Goal: Communication & Community: Answer question/provide support

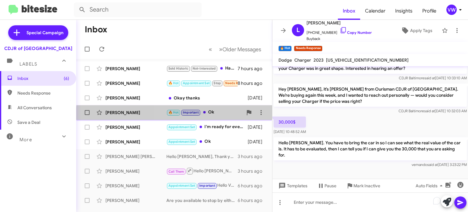
click at [197, 115] on span "🔥 Hot Important" at bounding box center [183, 112] width 34 height 7
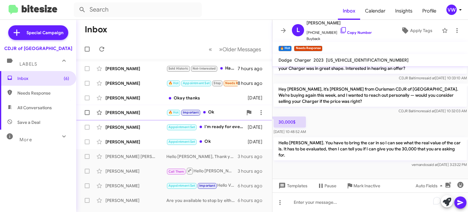
click at [195, 112] on span "Important" at bounding box center [191, 112] width 16 height 4
click at [170, 111] on span "🔥 Hot" at bounding box center [173, 112] width 10 height 4
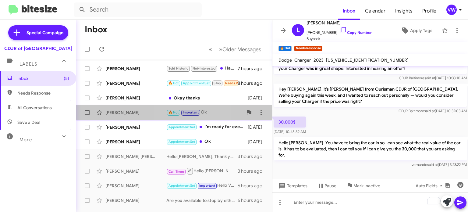
click at [188, 111] on span "Important" at bounding box center [191, 112] width 16 height 4
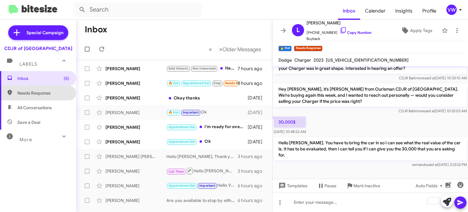
click at [30, 95] on span "Needs Response" at bounding box center [43, 93] width 52 height 6
type input "in:needs-response"
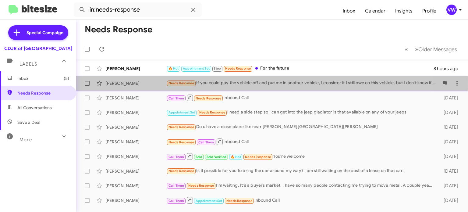
click at [179, 85] on span "Needs Response" at bounding box center [181, 83] width 26 height 4
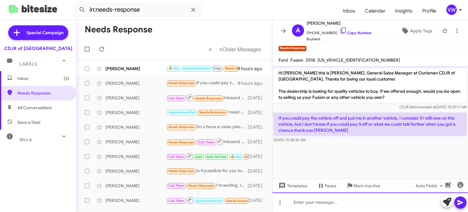
click at [297, 206] on div at bounding box center [369, 201] width 195 height 19
drag, startPoint x: 299, startPoint y: 209, endPoint x: 303, endPoint y: 205, distance: 5.6
click at [299, 209] on div "To enrich screen reader interactions, please activate Accessibility in Grammarl…" at bounding box center [369, 201] width 195 height 19
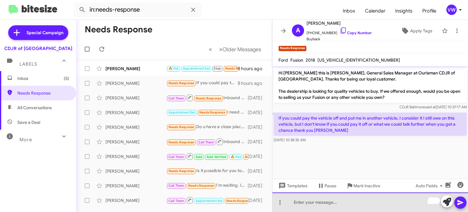
paste div "To enrich screen reader interactions, please activate Accessibility in Grammarl…"
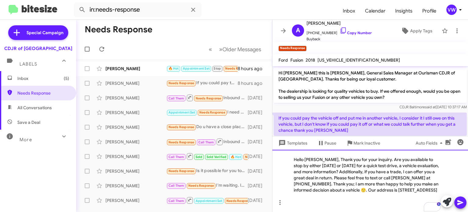
click at [319, 153] on div "Hello [PERSON_NAME], Thank you for your inquiry. Are you available to stop by e…" at bounding box center [369, 180] width 195 height 62
click at [460, 202] on icon at bounding box center [460, 202] width 6 height 5
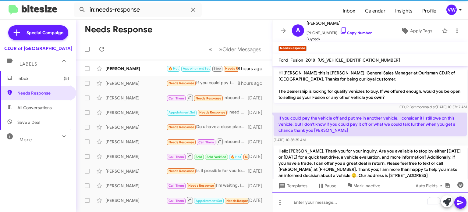
scroll to position [15, 0]
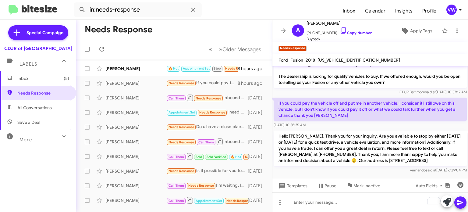
click at [310, 172] on div "vernando said at [DATE] 6:29:04 PM" at bounding box center [369, 170] width 193 height 6
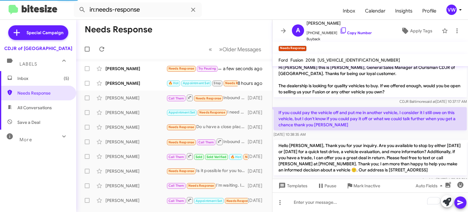
scroll to position [37, 0]
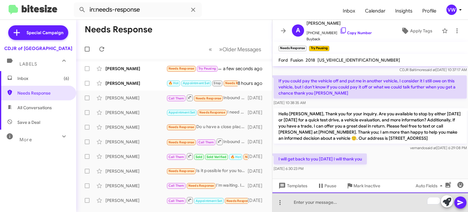
click at [367, 209] on div "To enrich screen reader interactions, please activate Accessibility in Grammarl…" at bounding box center [369, 201] width 195 height 19
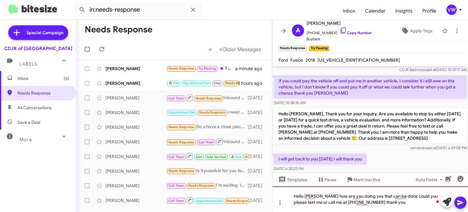
click at [354, 202] on div "Hello [PERSON_NAME] how are you doing yes that can be done could you please tex…" at bounding box center [369, 199] width 195 height 26
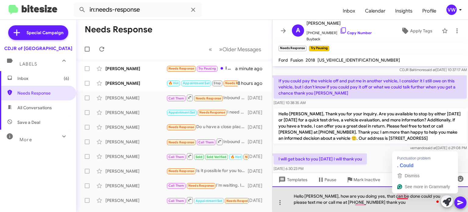
click at [403, 198] on div "Hello [PERSON_NAME], how are you doing yes, that can be done could you please t…" at bounding box center [369, 199] width 195 height 26
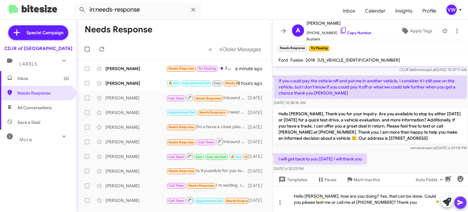
click at [460, 203] on icon at bounding box center [460, 202] width 6 height 5
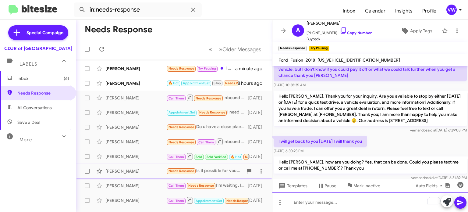
scroll to position [50, 0]
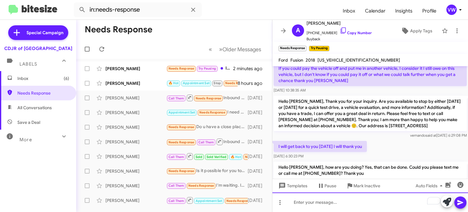
click at [331, 205] on div "To enrich screen reader interactions, please activate Accessibility in Grammarl…" at bounding box center [369, 201] width 195 height 19
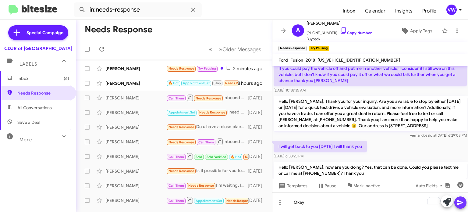
click at [462, 201] on icon at bounding box center [459, 201] width 7 height 7
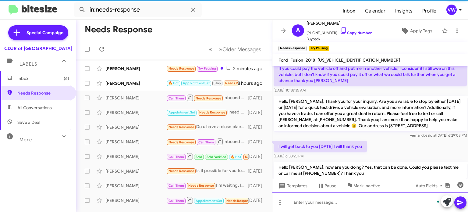
scroll to position [0, 0]
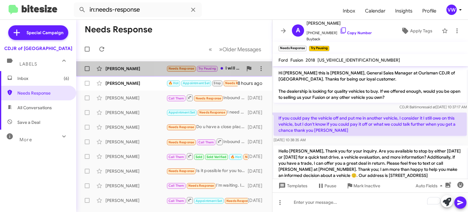
click at [185, 68] on span "Needs Response" at bounding box center [181, 68] width 26 height 4
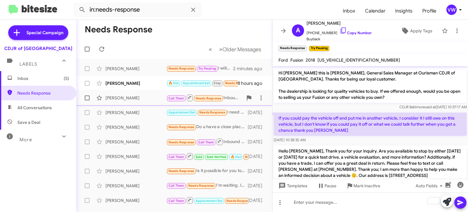
click at [215, 97] on span "Needs Response" at bounding box center [208, 98] width 26 height 4
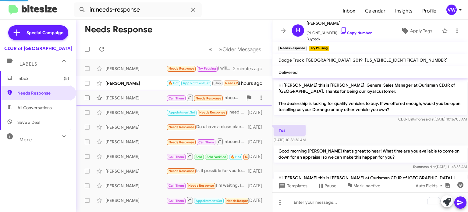
scroll to position [101, 0]
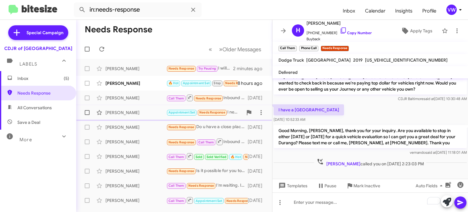
click at [207, 114] on small "Needs Response" at bounding box center [212, 113] width 29 height 6
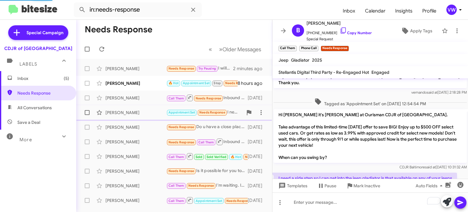
scroll to position [125, 0]
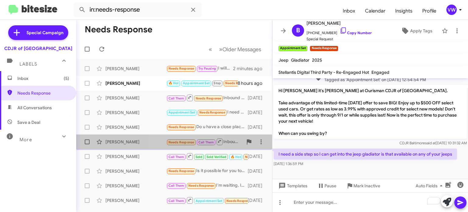
click at [171, 143] on span "Needs Response" at bounding box center [181, 142] width 26 height 4
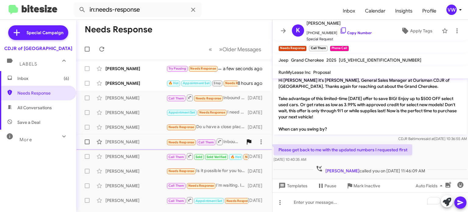
scroll to position [6, 0]
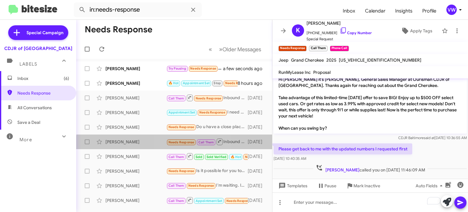
click at [190, 144] on small "Needs Response" at bounding box center [181, 142] width 29 height 6
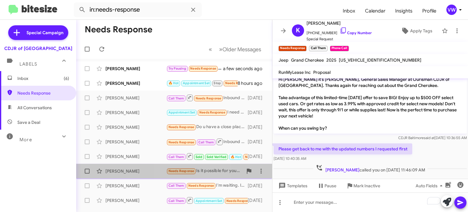
click at [192, 171] on span "Needs Response" at bounding box center [181, 171] width 26 height 4
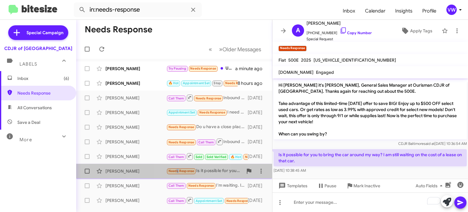
click at [175, 173] on span "Needs Response" at bounding box center [181, 171] width 26 height 4
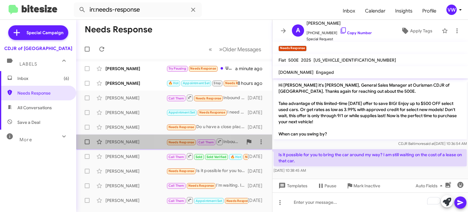
click at [177, 142] on span "Needs Response" at bounding box center [181, 142] width 26 height 4
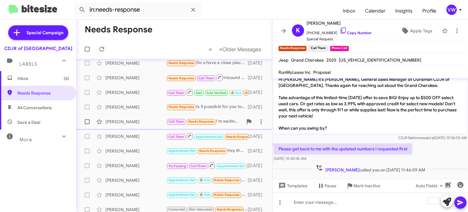
scroll to position [60, 0]
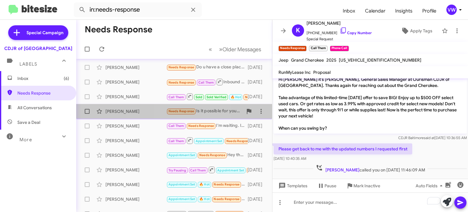
click at [184, 109] on span "Needs Response" at bounding box center [181, 111] width 26 height 4
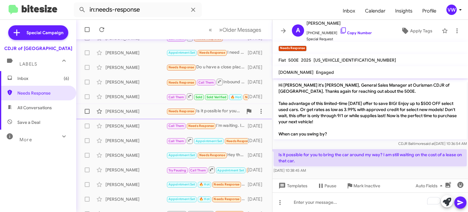
scroll to position [63, 0]
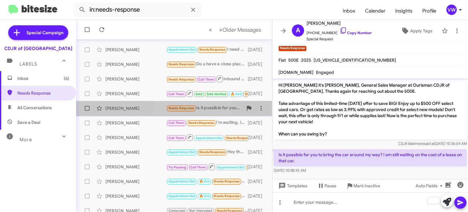
click at [186, 113] on div "[PERSON_NAME] Needs Response Is it possible for you to bring the car around my …" at bounding box center [174, 108] width 186 height 12
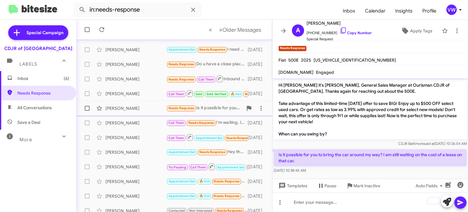
click at [186, 111] on span "Needs Response" at bounding box center [181, 107] width 30 height 7
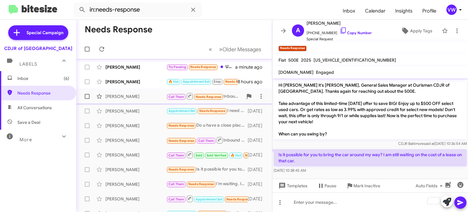
scroll to position [0, 0]
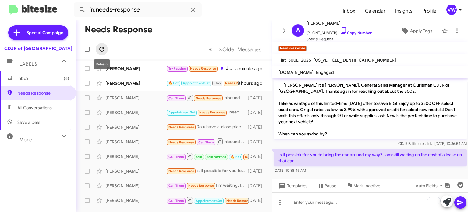
click at [102, 49] on icon at bounding box center [101, 48] width 7 height 7
click at [100, 51] on icon at bounding box center [101, 48] width 7 height 7
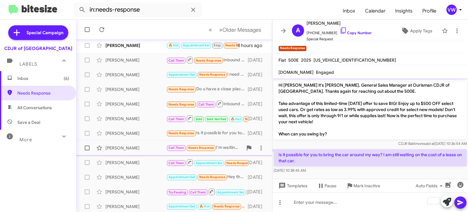
scroll to position [40, 0]
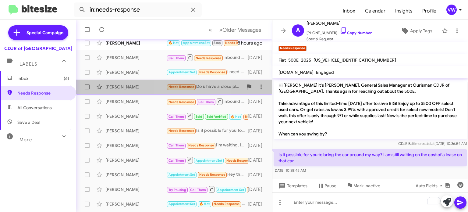
click at [181, 86] on span "Needs Response" at bounding box center [181, 87] width 26 height 4
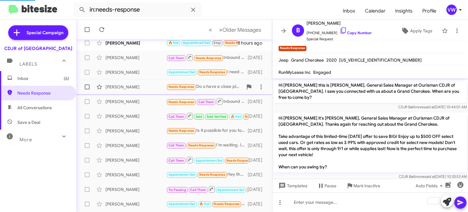
scroll to position [21, 0]
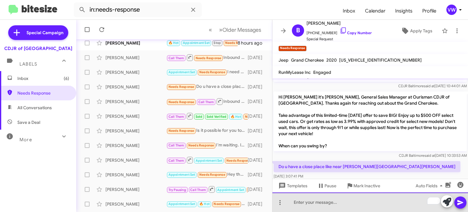
click at [309, 204] on div "To enrich screen reader interactions, please activate Accessibility in Grammarl…" at bounding box center [369, 201] width 195 height 19
click at [376, 207] on div "To enrich screen reader interactions, please activate Accessibility in Grammarl…" at bounding box center [369, 201] width 195 height 19
click at [371, 191] on div "Hi [PERSON_NAME] this is [PERSON_NAME], General Sales Manager at Ourisman CDJR …" at bounding box center [369, 144] width 195 height 133
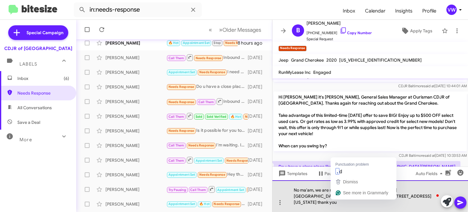
click at [345, 200] on div "No ma'am, we are not that far from [PERSON_NAME][GEOGRAPHIC_DATA][PERSON_NAME] …" at bounding box center [369, 196] width 195 height 32
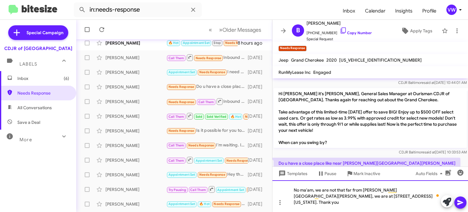
scroll to position [27, 0]
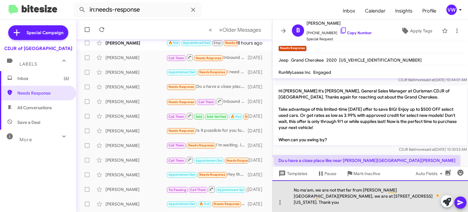
click at [401, 202] on div "No ma'am, we are not that far from [PERSON_NAME][GEOGRAPHIC_DATA][PERSON_NAME],…" at bounding box center [369, 196] width 195 height 32
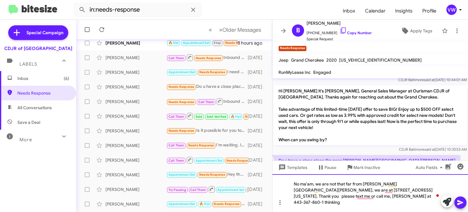
click at [379, 201] on div "No ma'am, we are not that far from [PERSON_NAME][GEOGRAPHIC_DATA][PERSON_NAME],…" at bounding box center [369, 193] width 195 height 38
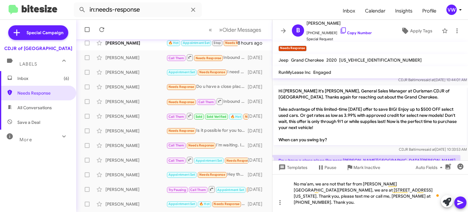
click at [457, 203] on icon at bounding box center [459, 201] width 7 height 7
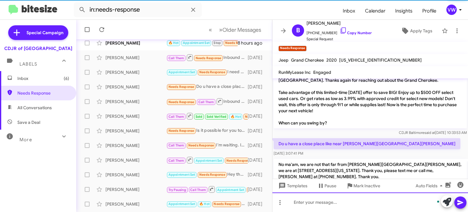
scroll to position [55, 0]
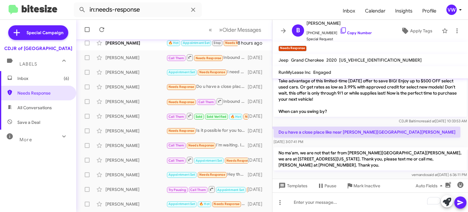
click at [107, 34] on mat-toolbar-row "« Previous » Next Older Messages" at bounding box center [174, 29] width 196 height 19
drag, startPoint x: 107, startPoint y: 30, endPoint x: 103, endPoint y: 32, distance: 4.2
click at [104, 30] on span at bounding box center [102, 29] width 12 height 7
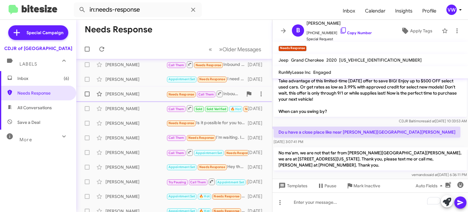
scroll to position [31, 0]
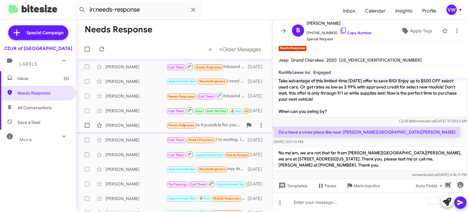
click at [181, 125] on span "Needs Response" at bounding box center [181, 125] width 26 height 4
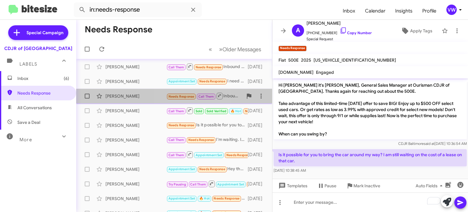
click at [187, 97] on span "Needs Response" at bounding box center [181, 96] width 26 height 4
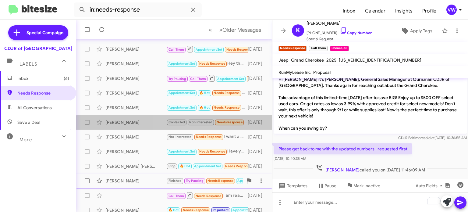
scroll to position [142, 0]
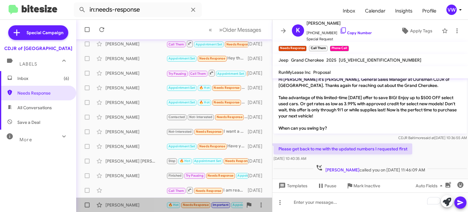
click at [195, 203] on span "Needs Response" at bounding box center [196, 204] width 26 height 4
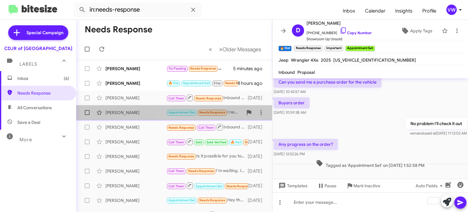
click at [209, 114] on span "Needs Response" at bounding box center [212, 112] width 26 height 4
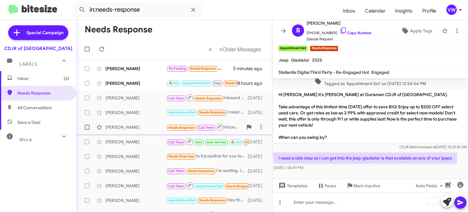
scroll to position [119, 0]
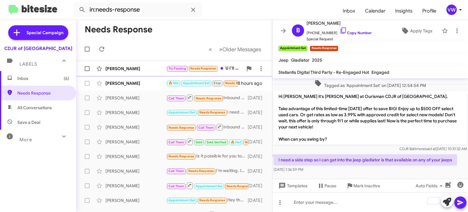
click at [196, 71] on span "Try Pausing Needs Response" at bounding box center [192, 68] width 52 height 7
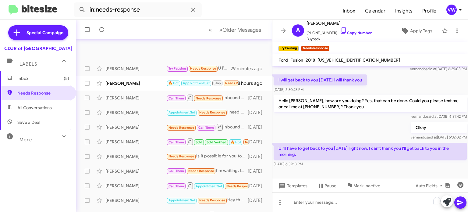
scroll to position [142, 0]
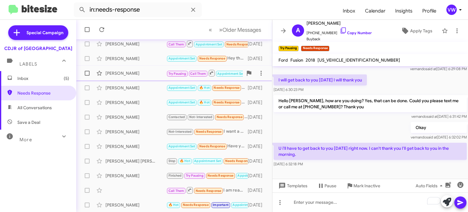
drag, startPoint x: 294, startPoint y: 71, endPoint x: 118, endPoint y: 66, distance: 176.0
click at [118, 66] on div "Needs Response « Previous » Next Older Messages [PERSON_NAME] Try Pausing Needs…" at bounding box center [271, 116] width 391 height 192
